Goal: Task Accomplishment & Management: Use online tool/utility

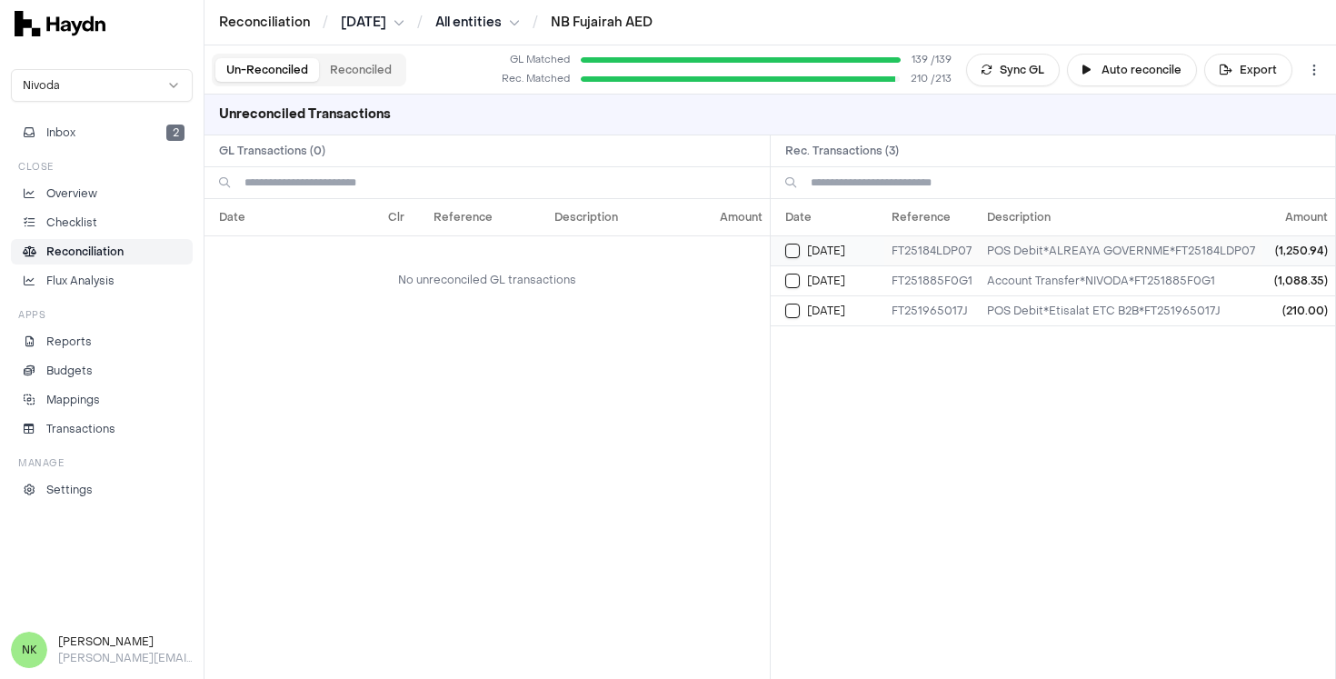
click at [1055, 258] on td "POS Debit*ALREAYA GOVERNME*FT25184LDP07" at bounding box center [1121, 250] width 283 height 30
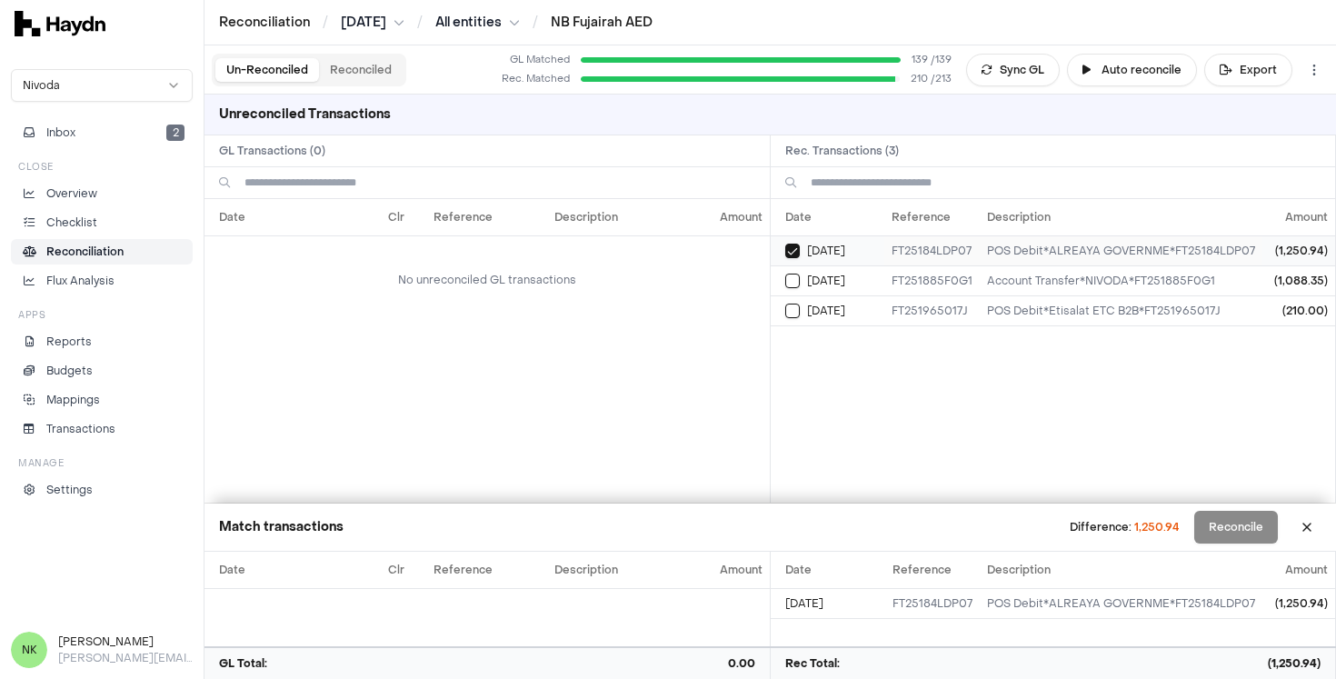
click at [794, 254] on button "Select reconciliation transaction 34806" at bounding box center [792, 251] width 15 height 15
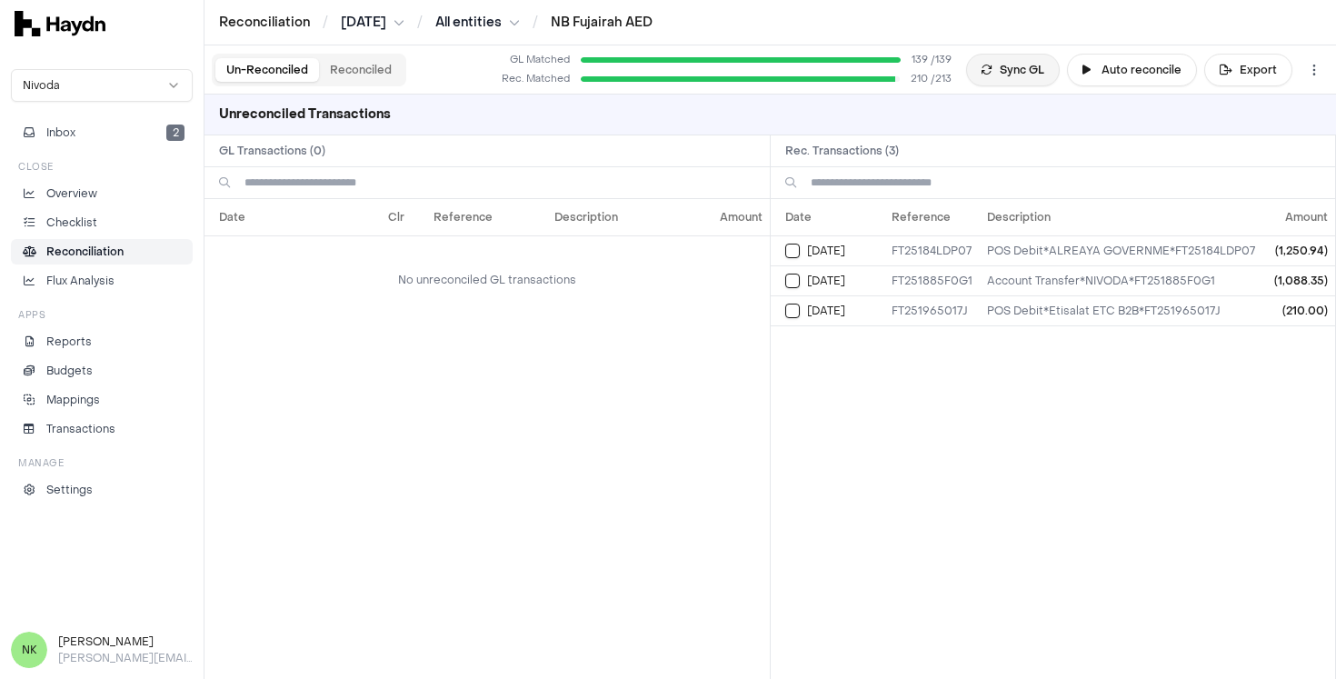
click at [1011, 76] on button "Sync GL" at bounding box center [1013, 70] width 94 height 33
click at [1005, 69] on button "Sync GL" at bounding box center [1013, 70] width 94 height 33
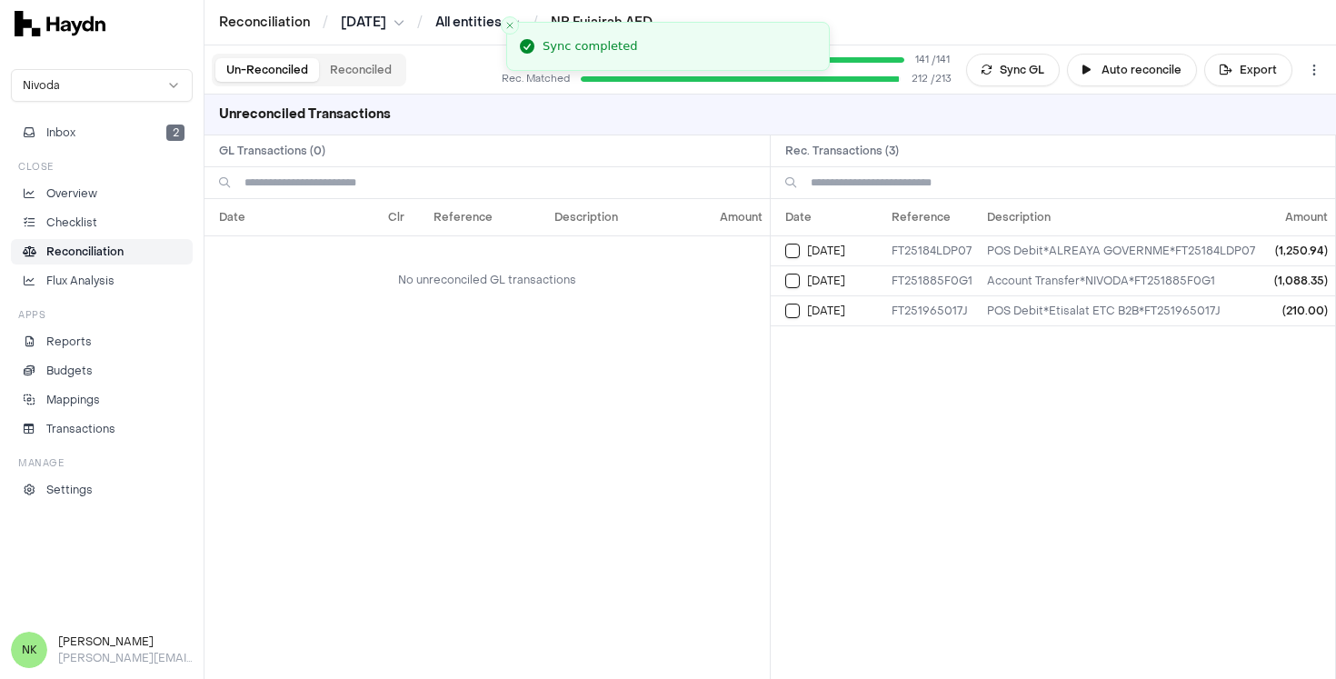
click at [923, 80] on span "212 / 213" at bounding box center [932, 79] width 40 height 15
click at [126, 130] on button "Inbox 2" at bounding box center [102, 132] width 182 height 25
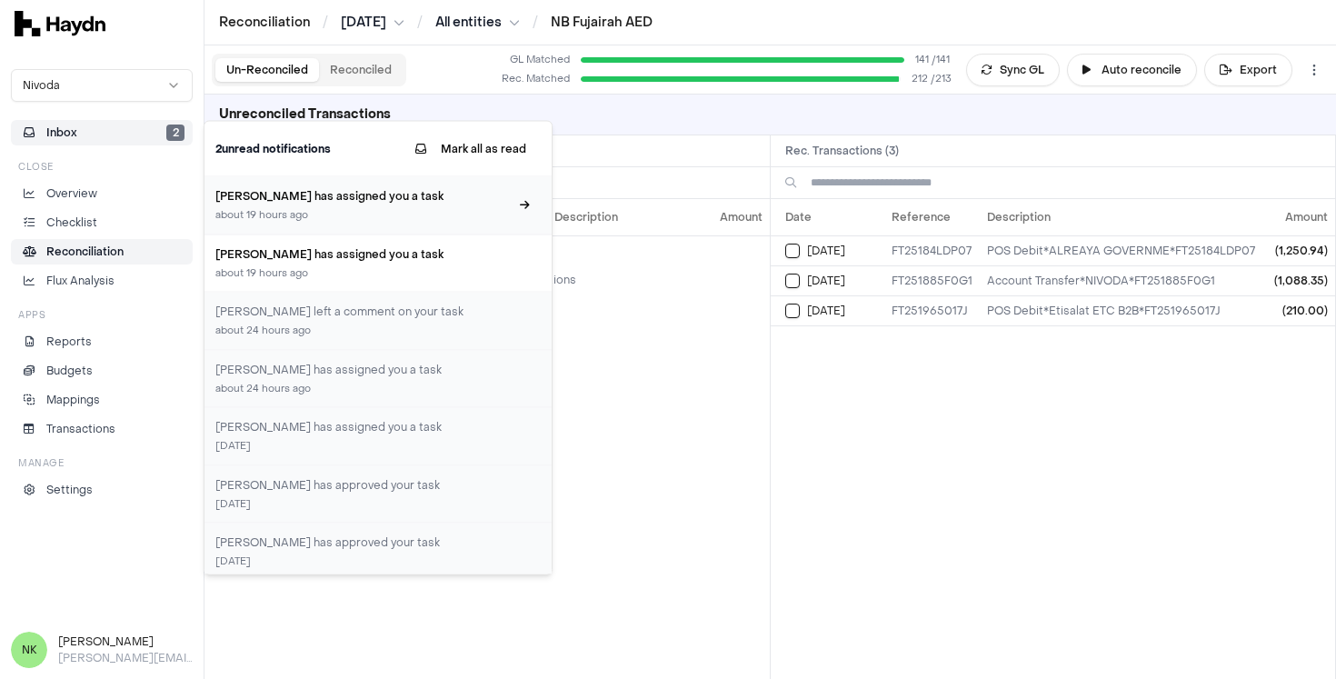
click at [265, 209] on div "about 19 hours ago" at bounding box center [362, 215] width 294 height 15
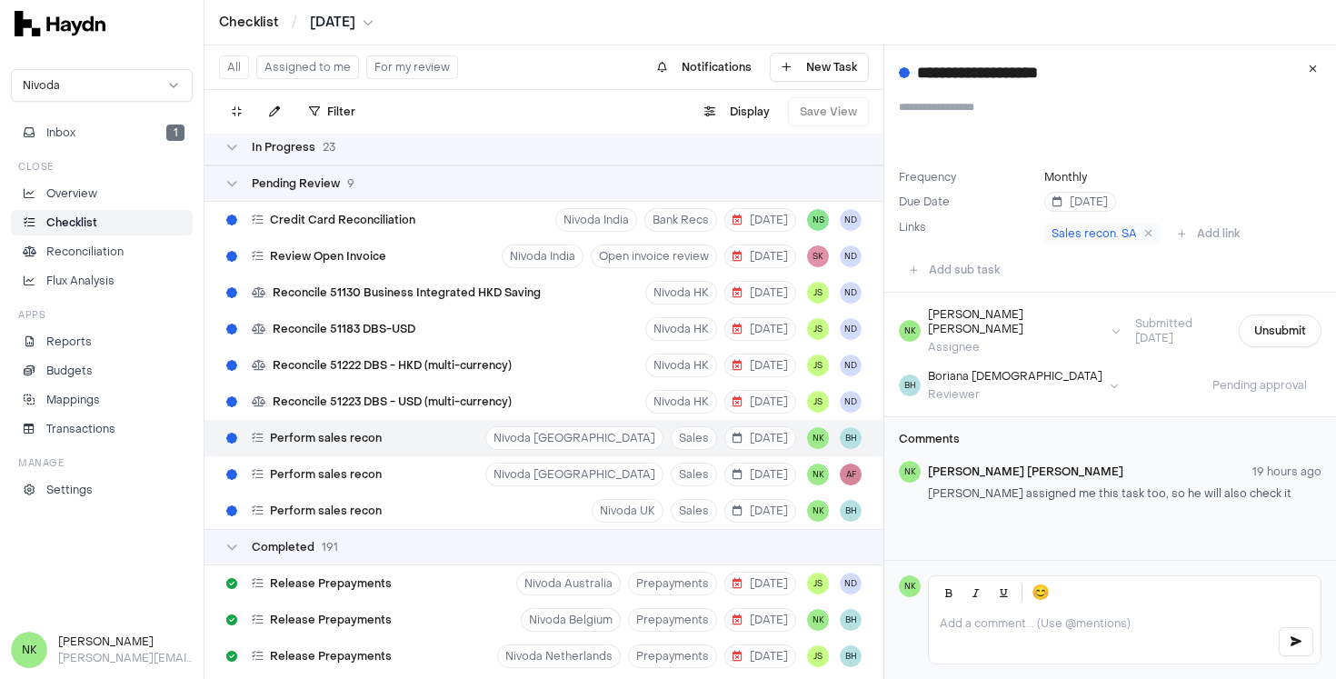
scroll to position [2581, 0]
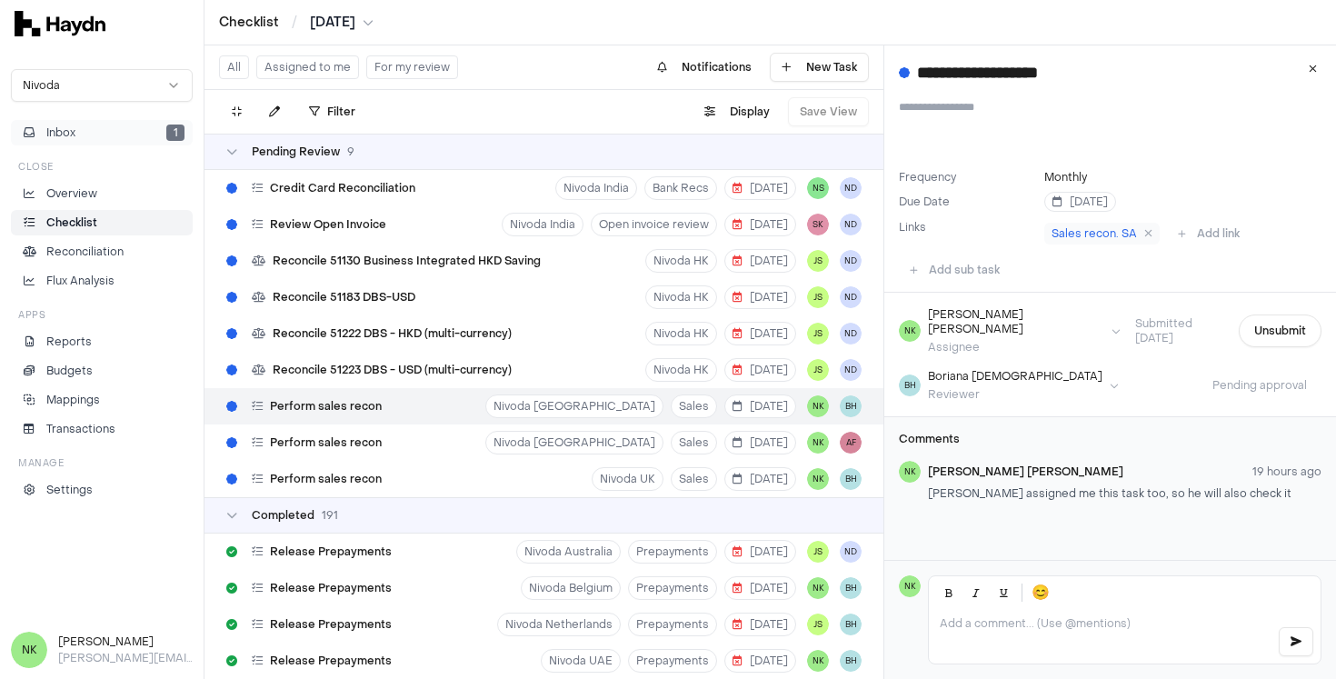
click at [125, 124] on button "Inbox 1" at bounding box center [102, 132] width 182 height 25
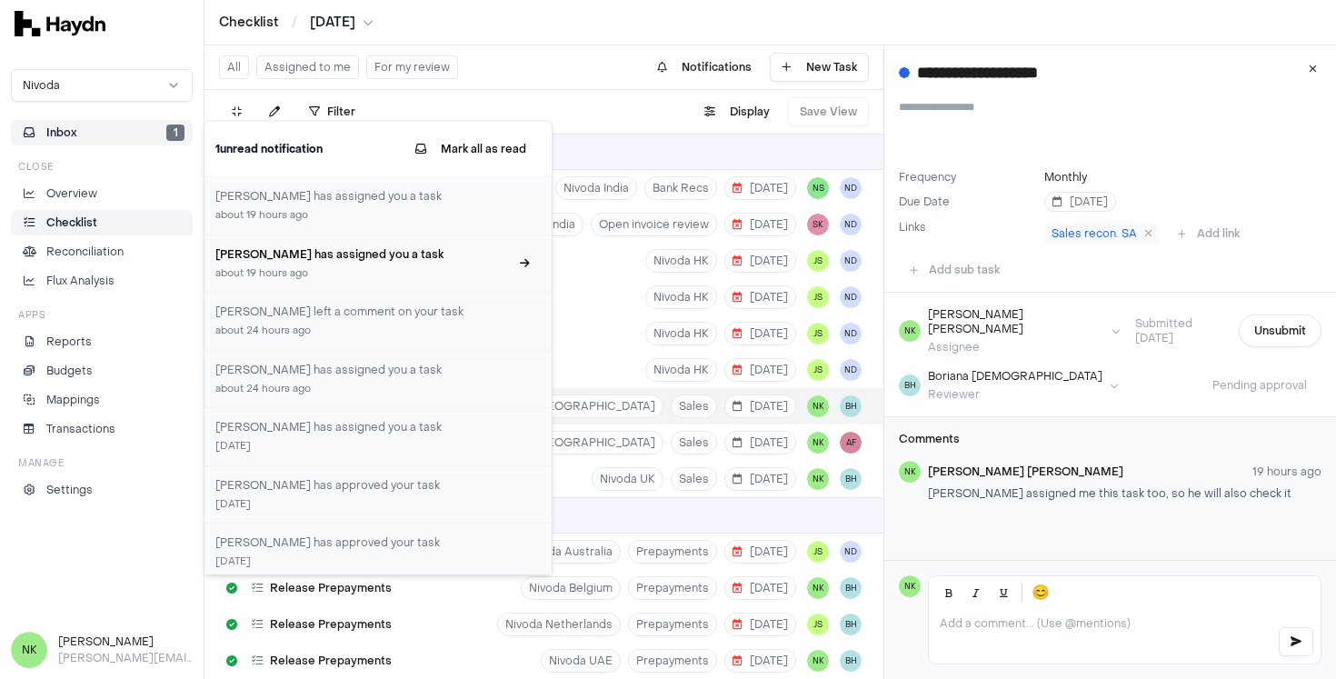
click at [300, 269] on div "about 19 hours ago" at bounding box center [362, 272] width 294 height 15
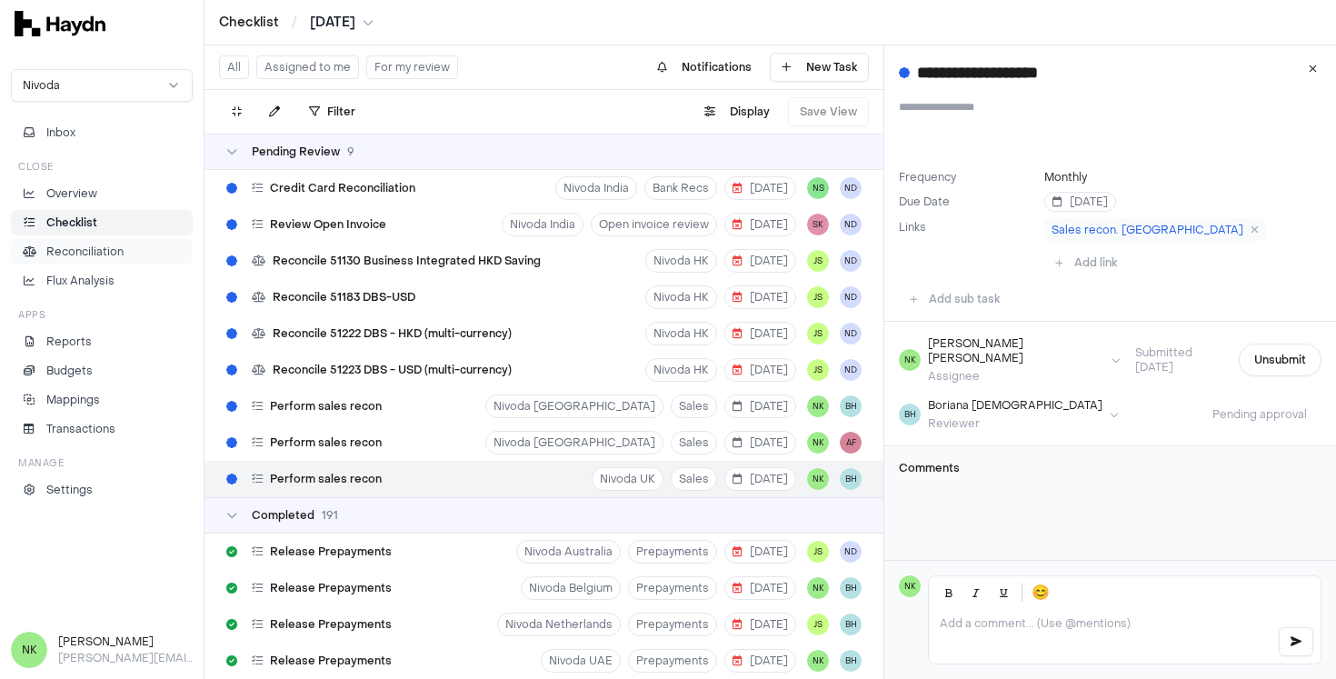
click at [77, 257] on p "Reconciliation" at bounding box center [84, 252] width 77 height 16
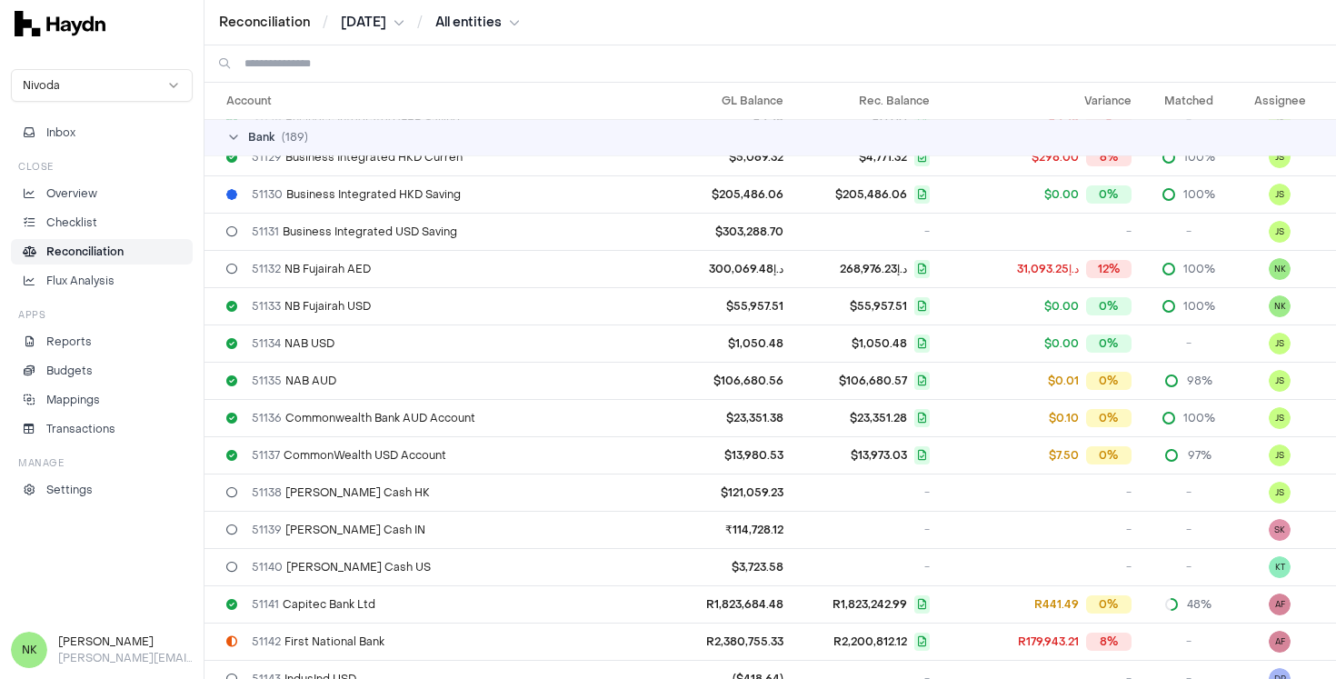
scroll to position [1050, 0]
click at [384, 274] on div "51132 NB Fujairah AED" at bounding box center [430, 271] width 408 height 15
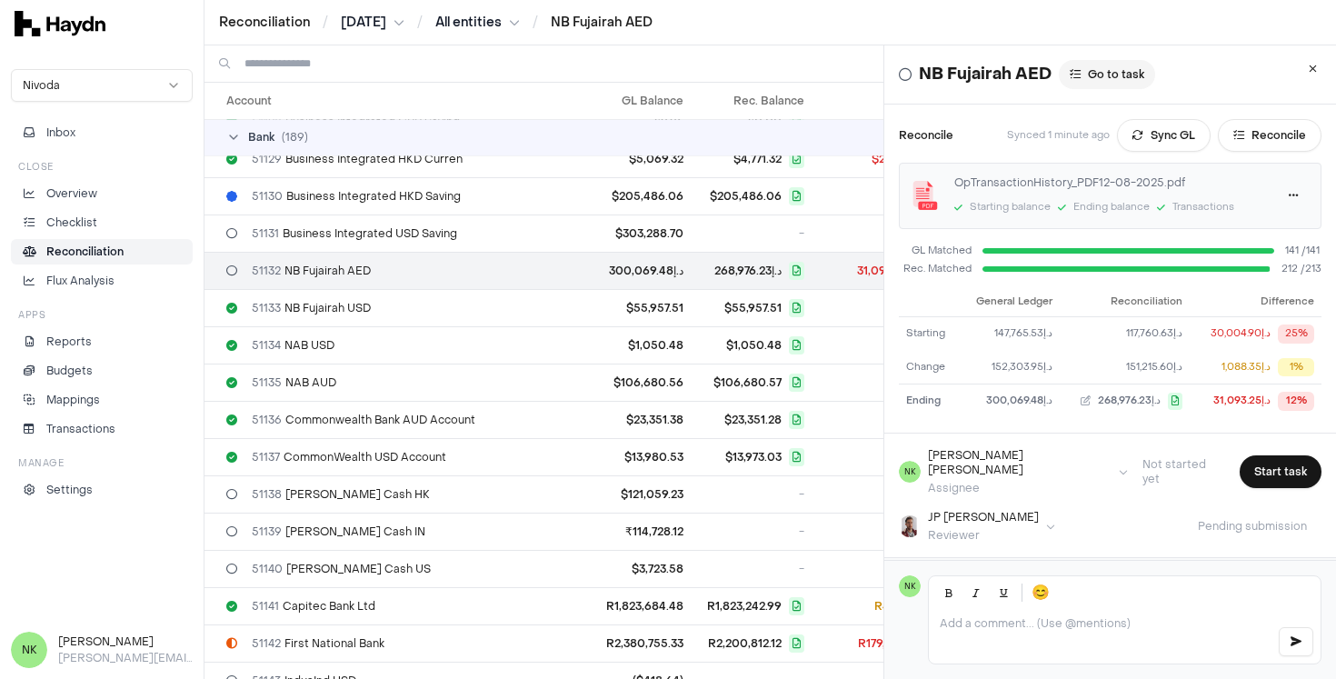
click at [1102, 80] on button "Go to task" at bounding box center [1107, 74] width 96 height 29
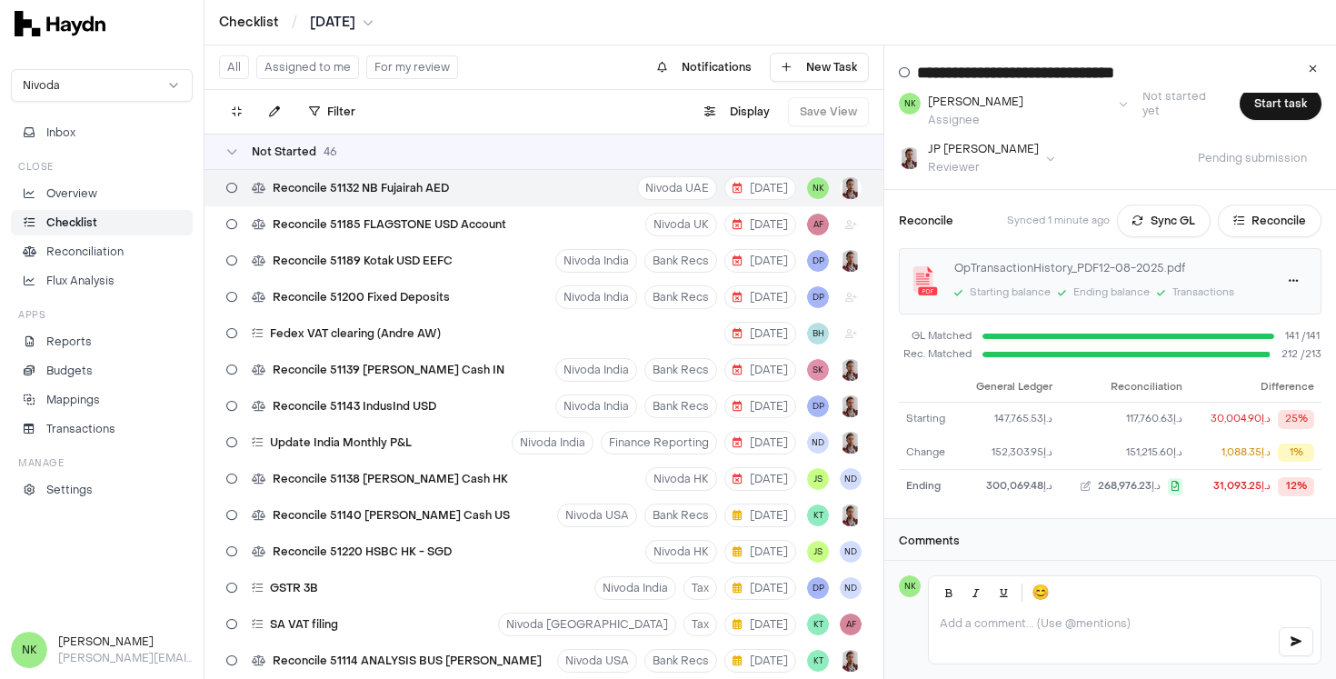
scroll to position [101, 0]
click at [1231, 477] on div "د.إ31,093.25" at bounding box center [1241, 484] width 57 height 15
